Goal: Information Seeking & Learning: Understand process/instructions

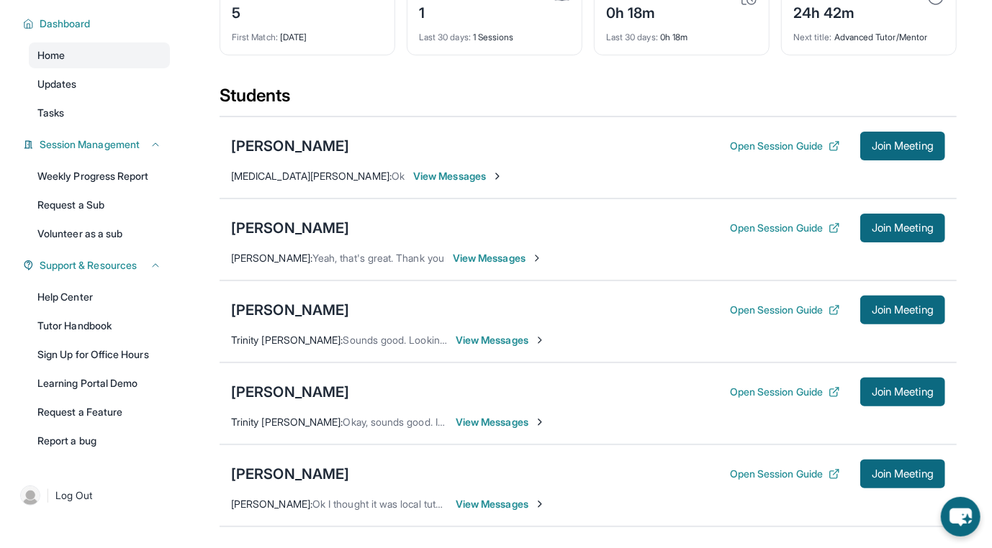
scroll to position [216, 0]
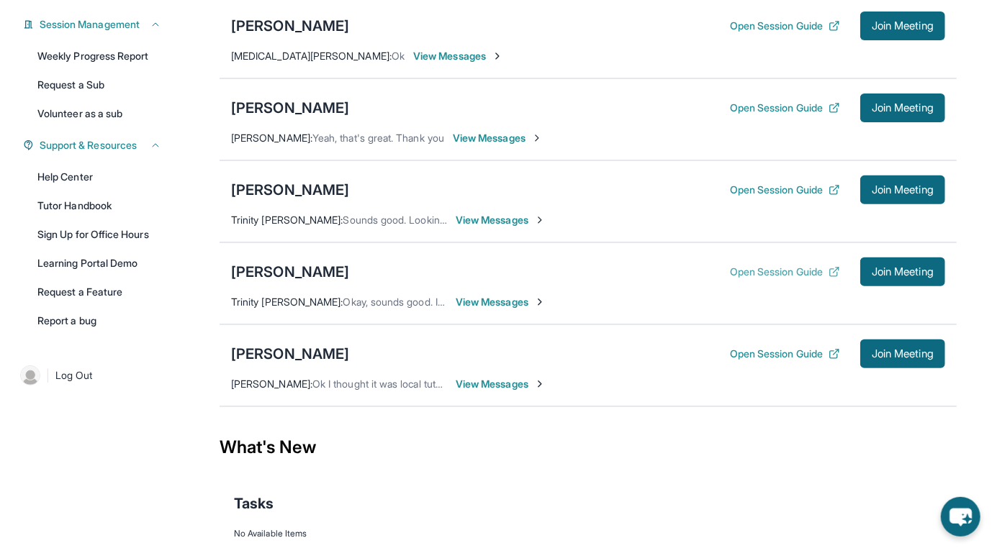
click at [779, 279] on button "Open Session Guide" at bounding box center [785, 272] width 110 height 14
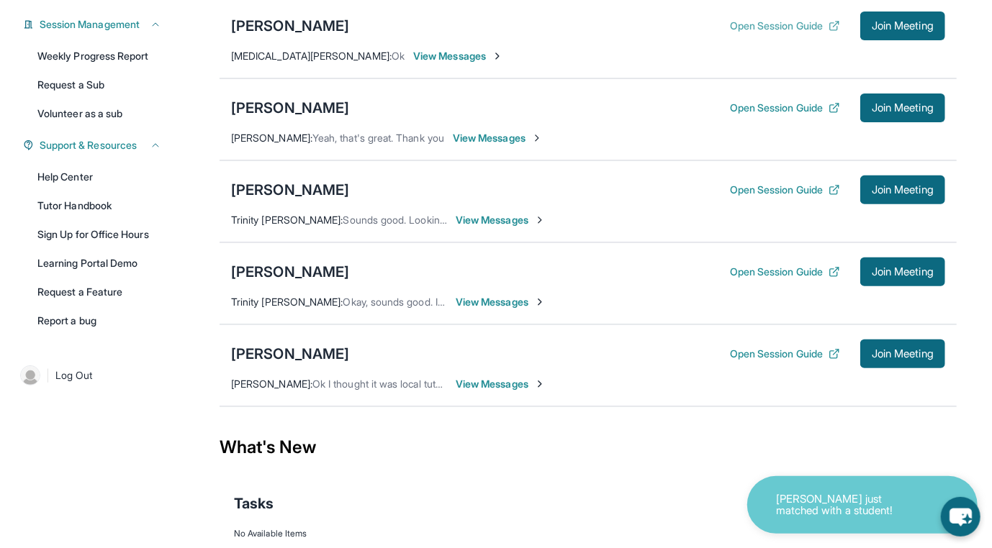
scroll to position [0, 0]
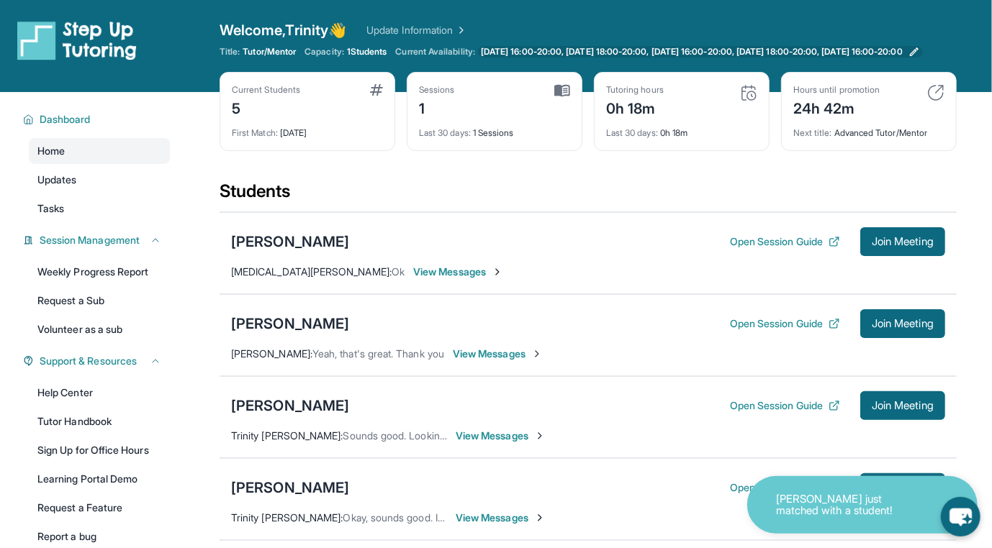
click at [638, 58] on span "[DATE] 16:00-20:00, [DATE] 18:00-20:00, [DATE] 16:00-20:00, [DATE] 18:00-20:00,…" at bounding box center [692, 52] width 422 height 12
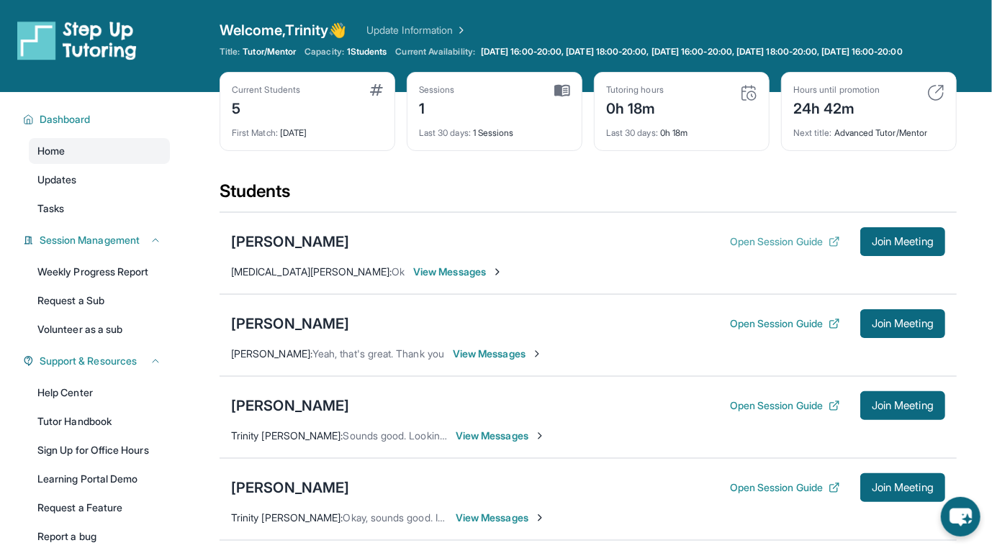
click at [751, 249] on button "Open Session Guide" at bounding box center [785, 242] width 110 height 14
